Goal: Register for event/course

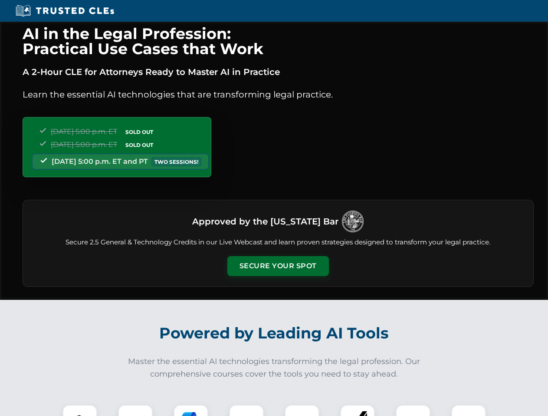
click at [278, 266] on button "Secure Your Spot" at bounding box center [278, 266] width 102 height 20
click at [80, 411] on img at bounding box center [79, 422] width 25 height 25
click at [135, 411] on div at bounding box center [135, 422] width 35 height 35
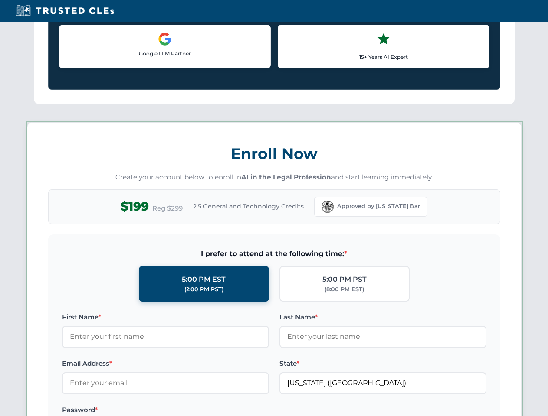
click at [246, 411] on label "Password *" at bounding box center [165, 410] width 207 height 10
